Goal: Complete application form

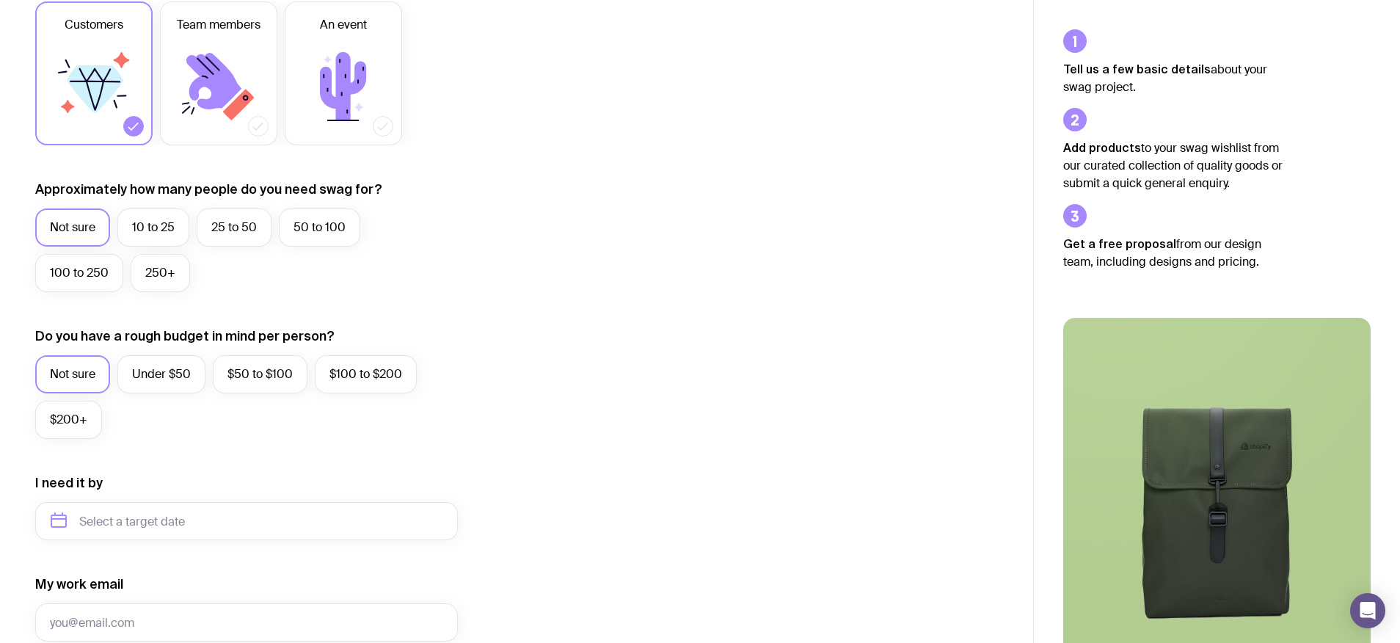
scroll to position [255, 0]
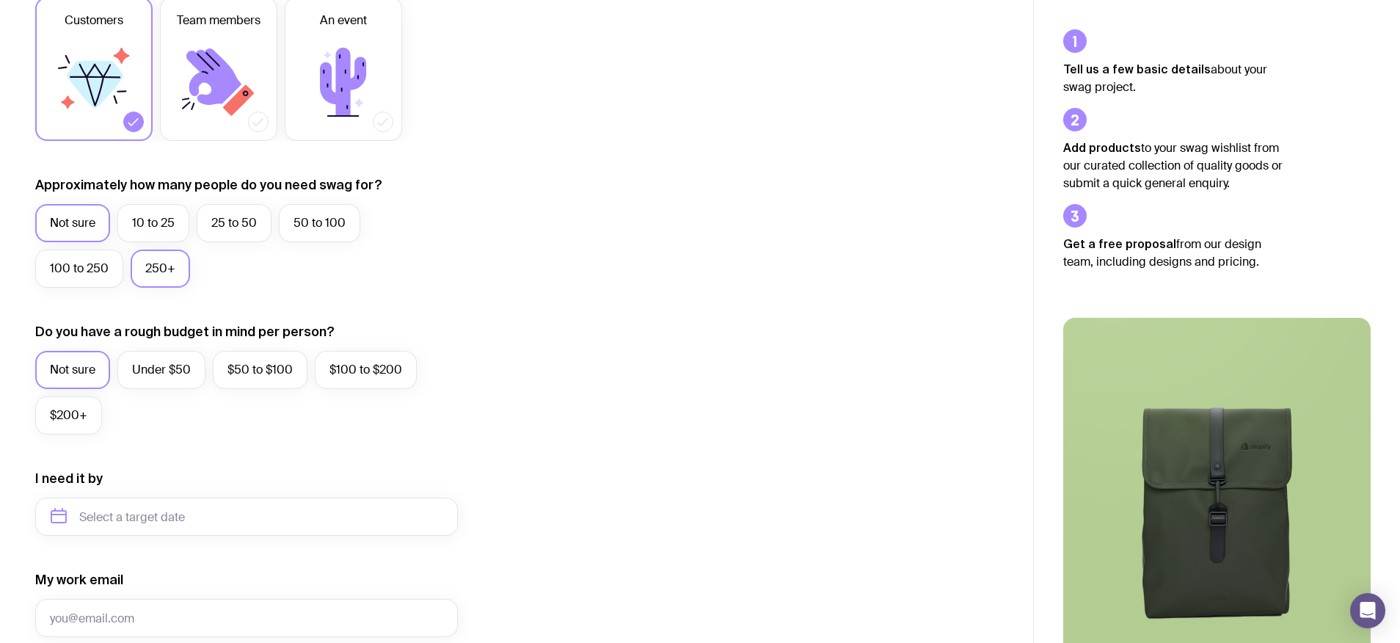
click at [150, 268] on label "250+" at bounding box center [160, 269] width 59 height 38
click at [0, 0] on input "250+" at bounding box center [0, 0] width 0 height 0
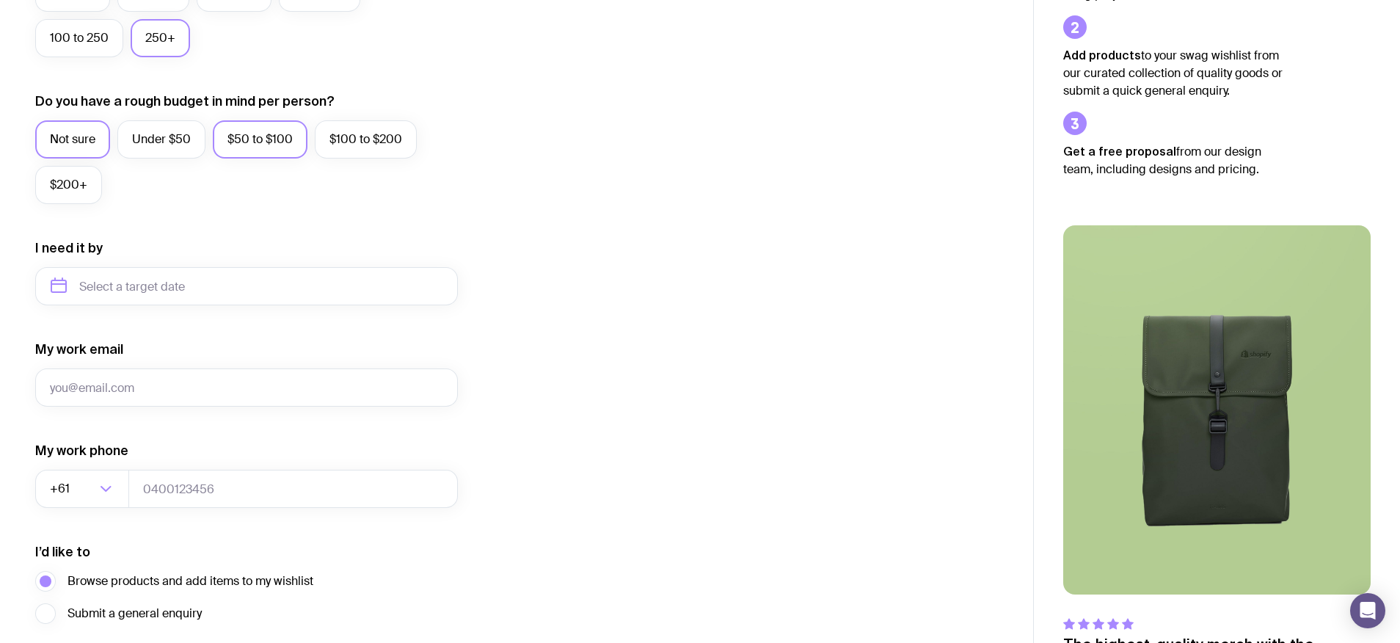
scroll to position [550, 0]
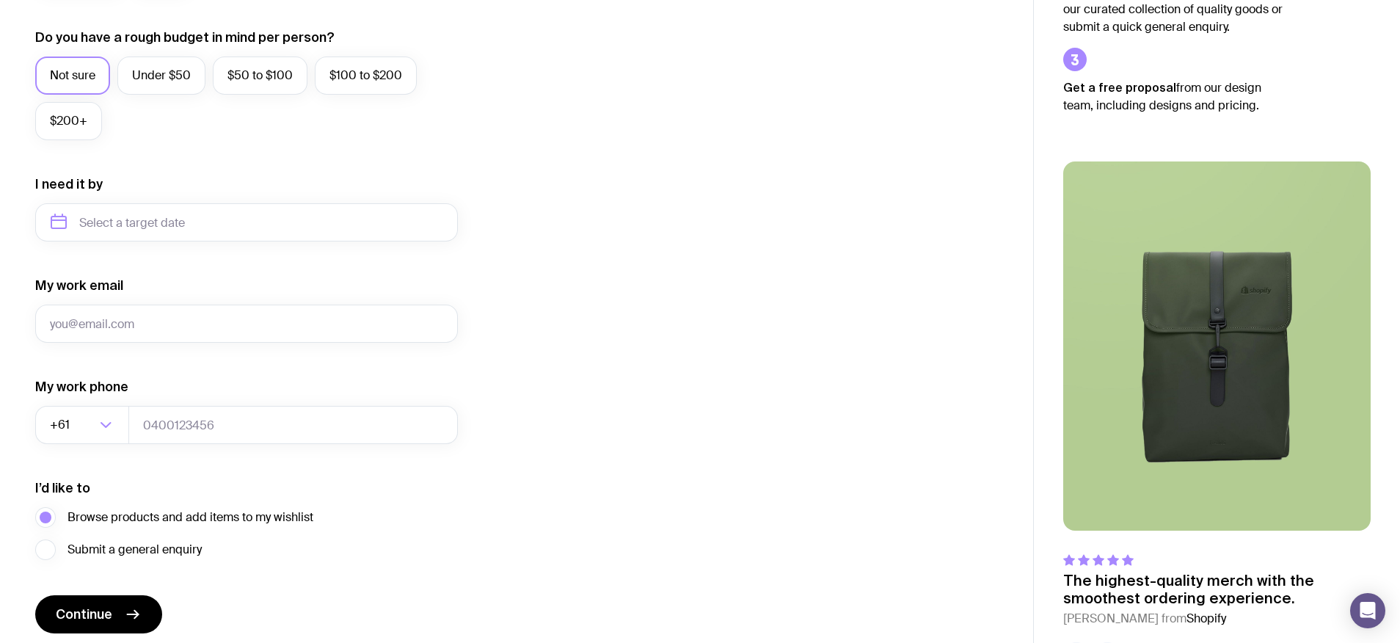
click at [214, 241] on form "I want swag for Customers Team members An event Approximately how many people d…" at bounding box center [246, 154] width 423 height 958
click at [216, 229] on input "text" at bounding box center [246, 222] width 423 height 38
click at [124, 408] on button "Nov" at bounding box center [129, 402] width 54 height 29
type input "[DATE]"
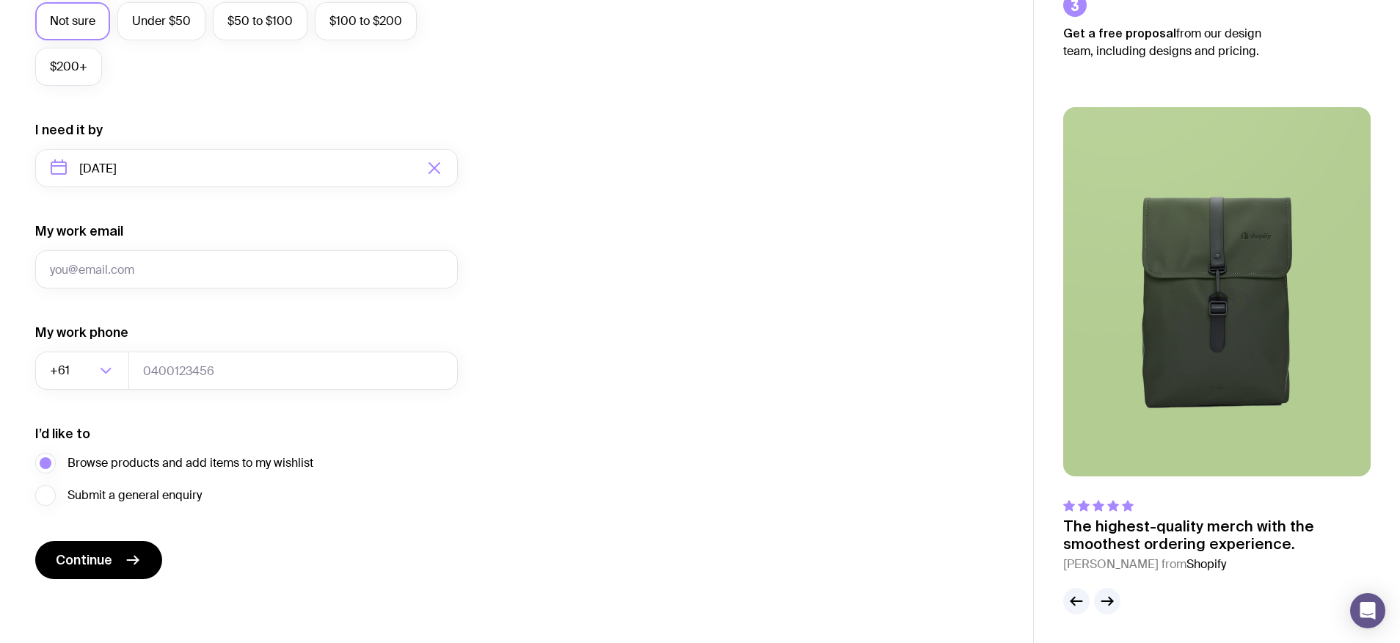
scroll to position [605, 0]
click at [205, 261] on input "My work email" at bounding box center [246, 269] width 423 height 38
type input "b"
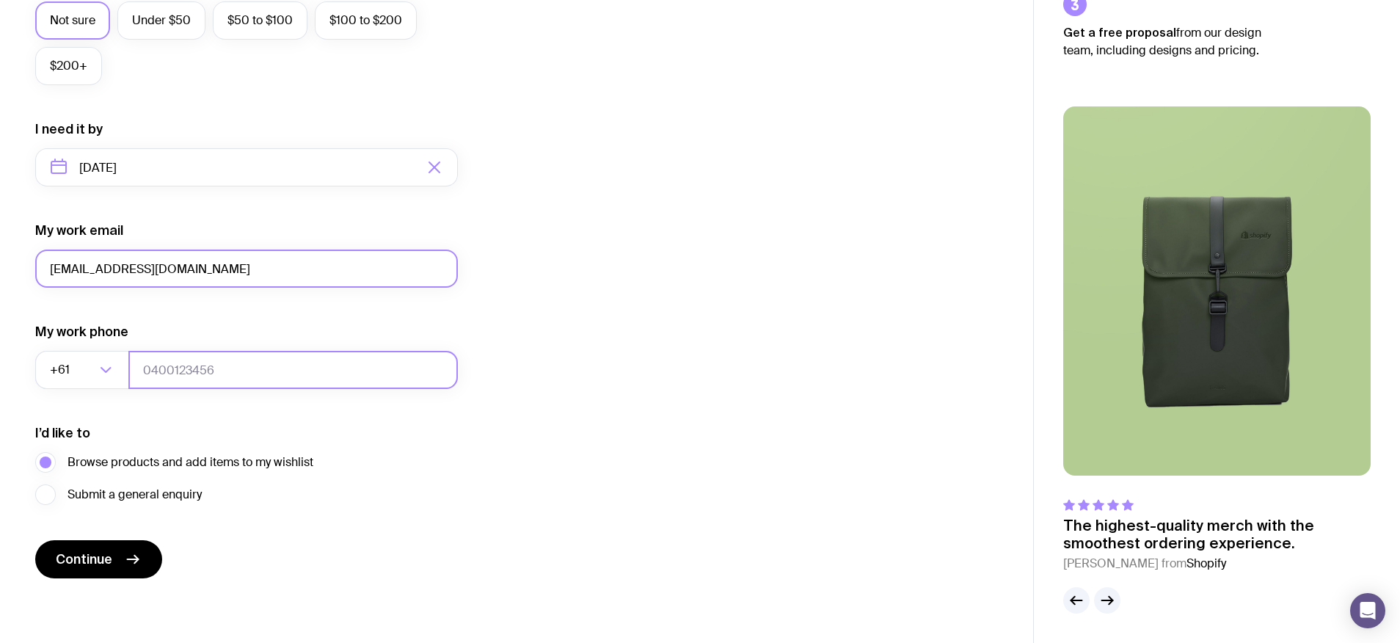
type input "[EMAIL_ADDRESS][DOMAIN_NAME]"
click at [294, 374] on input "tel" at bounding box center [293, 370] width 330 height 38
type input "0432929567"
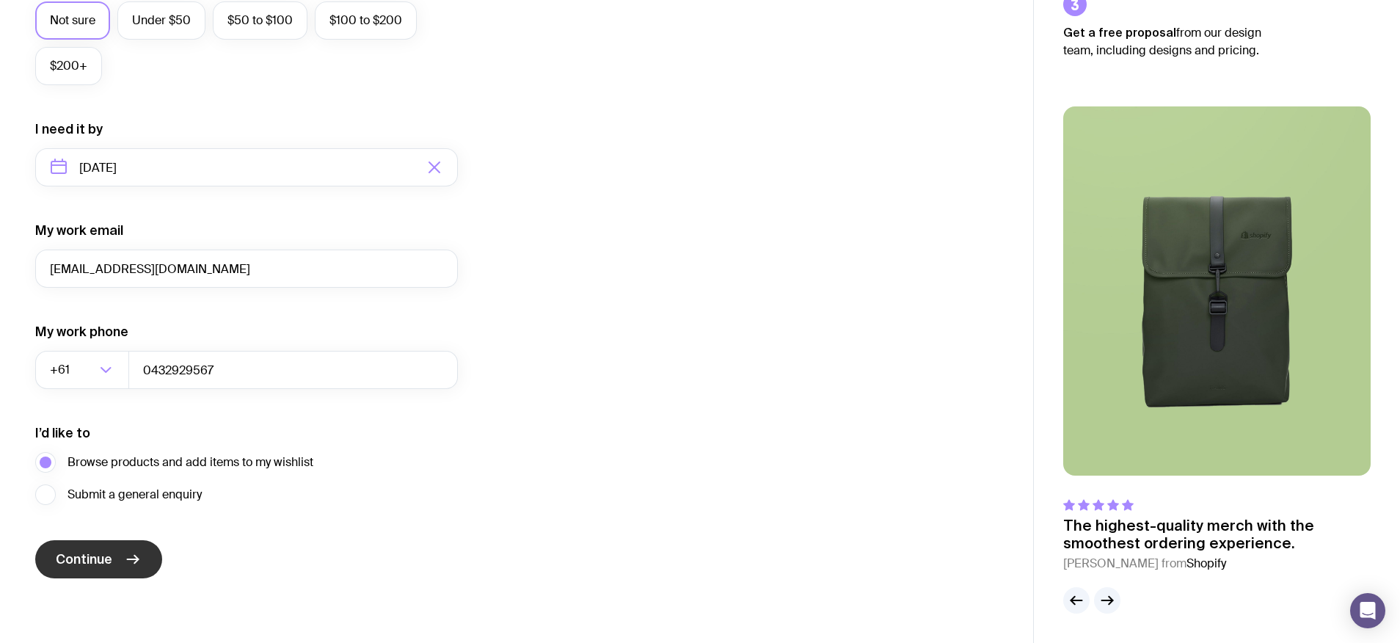
click at [133, 553] on icon "submit" at bounding box center [133, 559] width 18 height 18
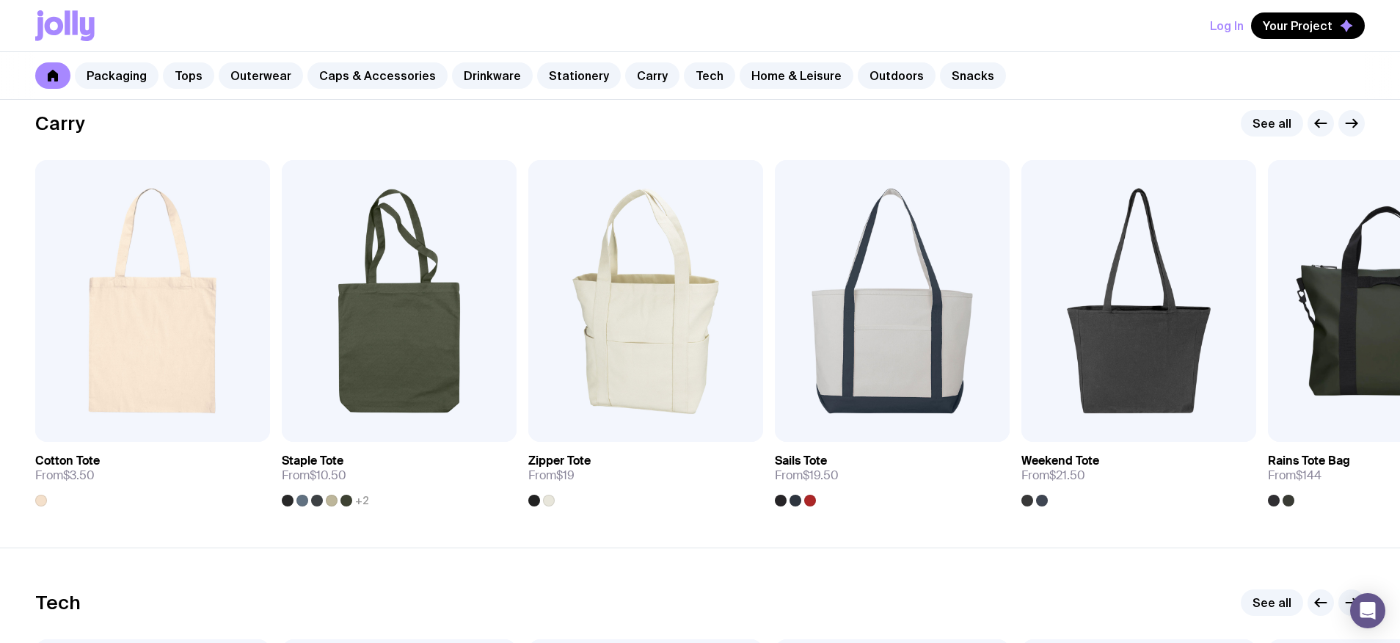
scroll to position [3112, 0]
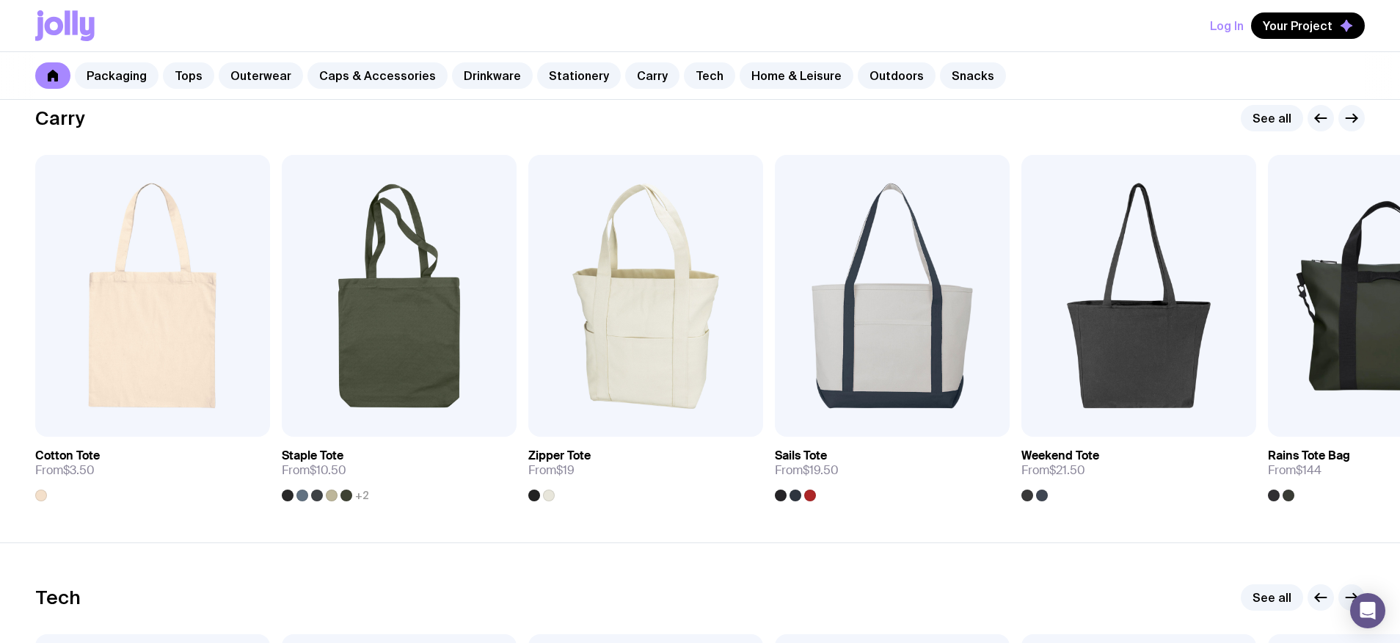
click at [62, 74] on link at bounding box center [52, 75] width 35 height 26
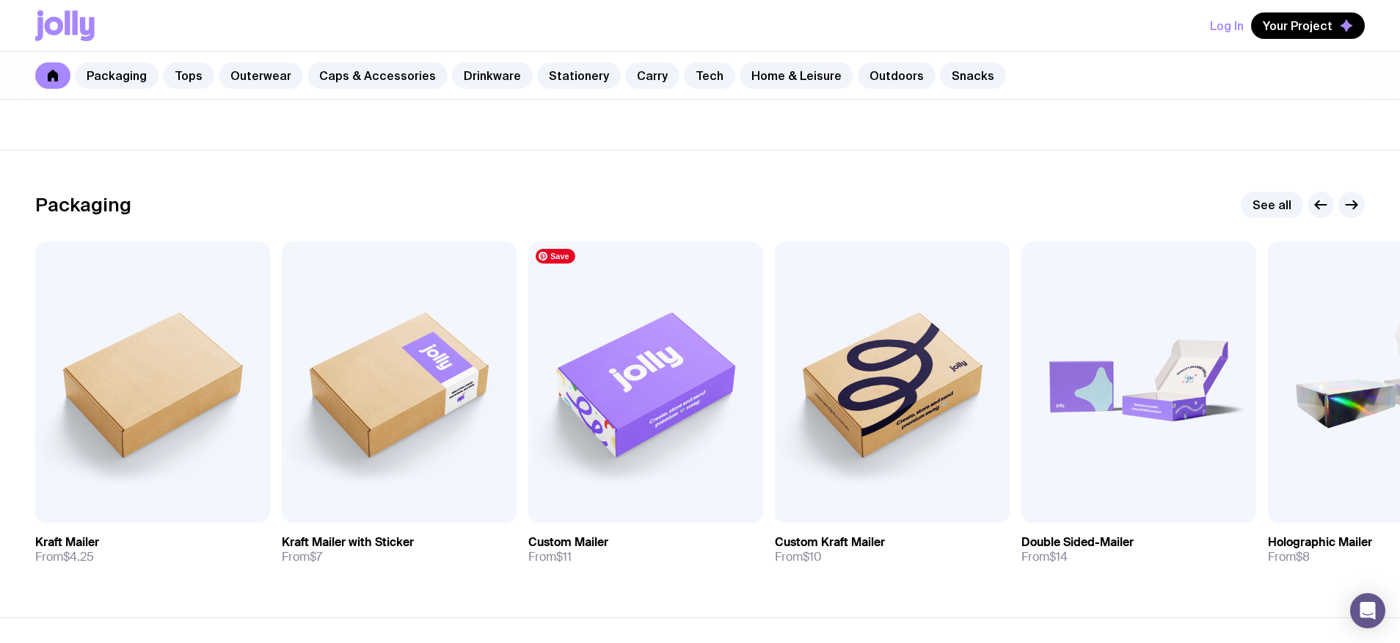
scroll to position [0, 0]
